Goal: Transaction & Acquisition: Purchase product/service

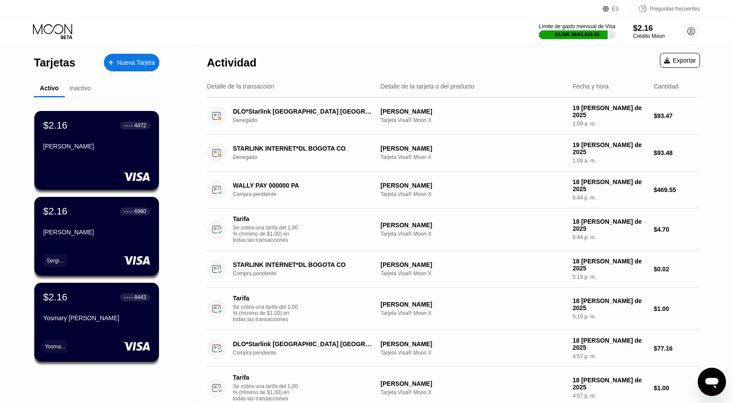
click at [148, 65] on font "Nueva Tarjeta" at bounding box center [136, 62] width 38 height 7
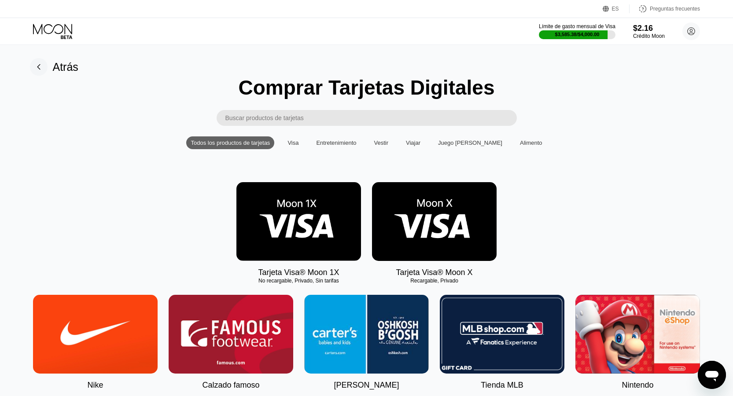
click at [433, 211] on img at bounding box center [434, 221] width 125 height 79
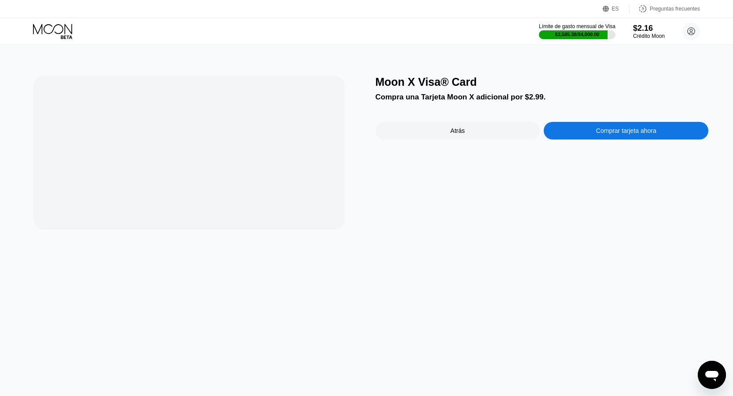
click at [472, 226] on div "Moon X Visa® Card Compra una Tarjeta Moon X adicional por $2.99. Atrás Comprar …" at bounding box center [541, 153] width 333 height 154
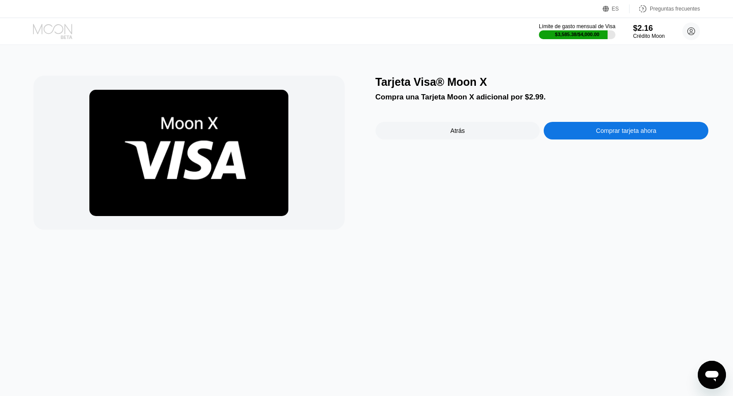
click at [43, 33] on icon at bounding box center [53, 31] width 41 height 15
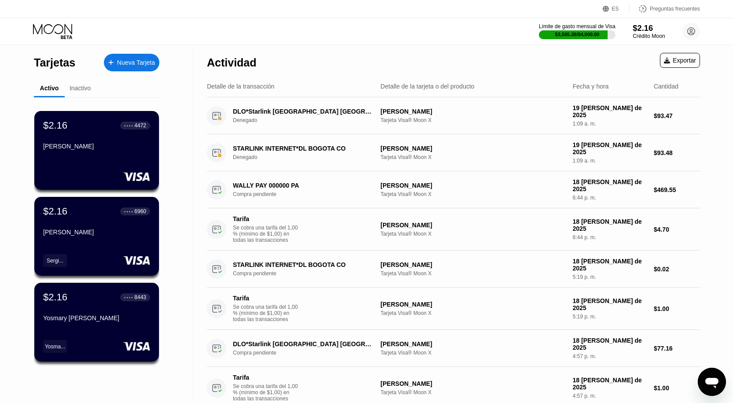
click at [637, 26] on font "$2.16" at bounding box center [642, 27] width 20 height 9
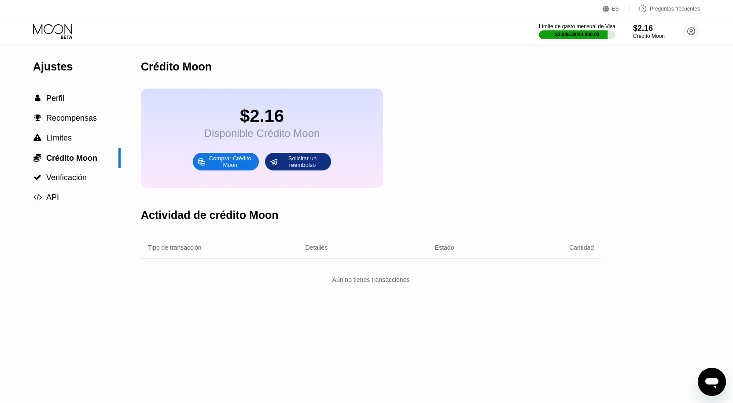
click at [228, 168] on font "Comprar Crédito Moon" at bounding box center [231, 161] width 44 height 13
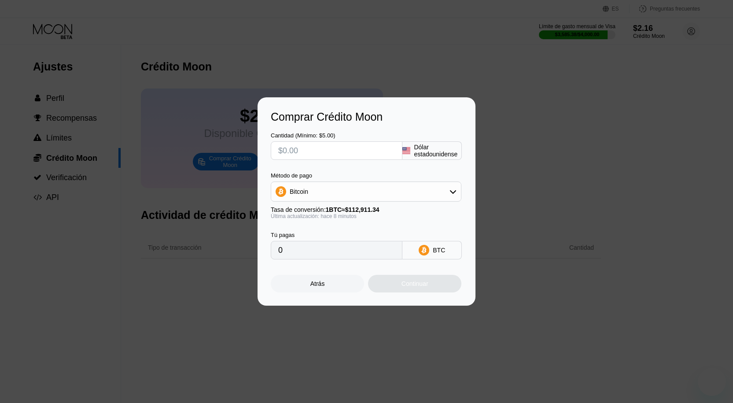
click at [340, 154] on input "text" at bounding box center [336, 151] width 117 height 18
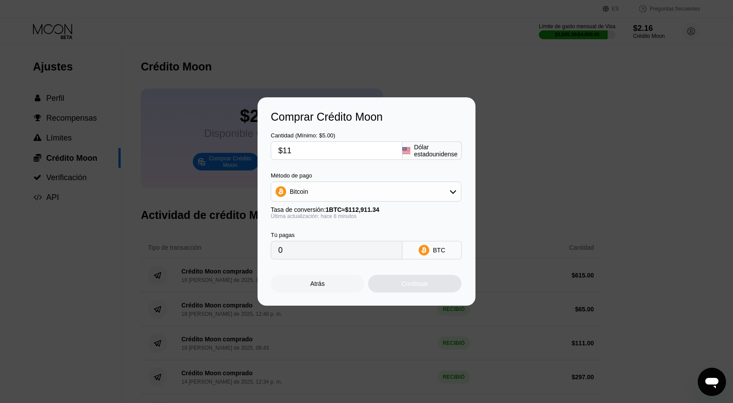
type input "$118"
click at [340, 154] on input "$118" at bounding box center [336, 151] width 117 height 18
type input "0.00104318"
type input "$118"
click at [371, 197] on div "Bitcoin" at bounding box center [366, 192] width 190 height 18
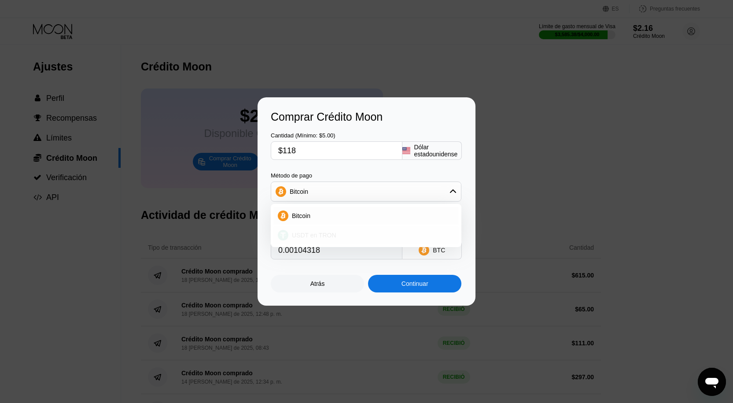
click at [352, 231] on div "USDT en TRON" at bounding box center [371, 234] width 166 height 7
type input "119.19"
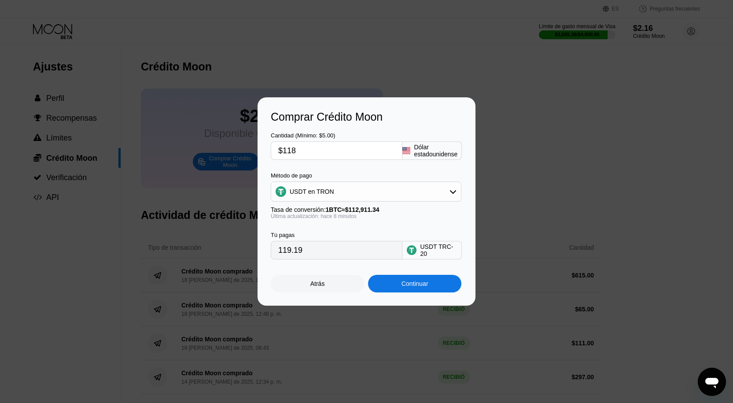
click at [561, 75] on div at bounding box center [369, 201] width 739 height 403
